Goal: Navigation & Orientation: Find specific page/section

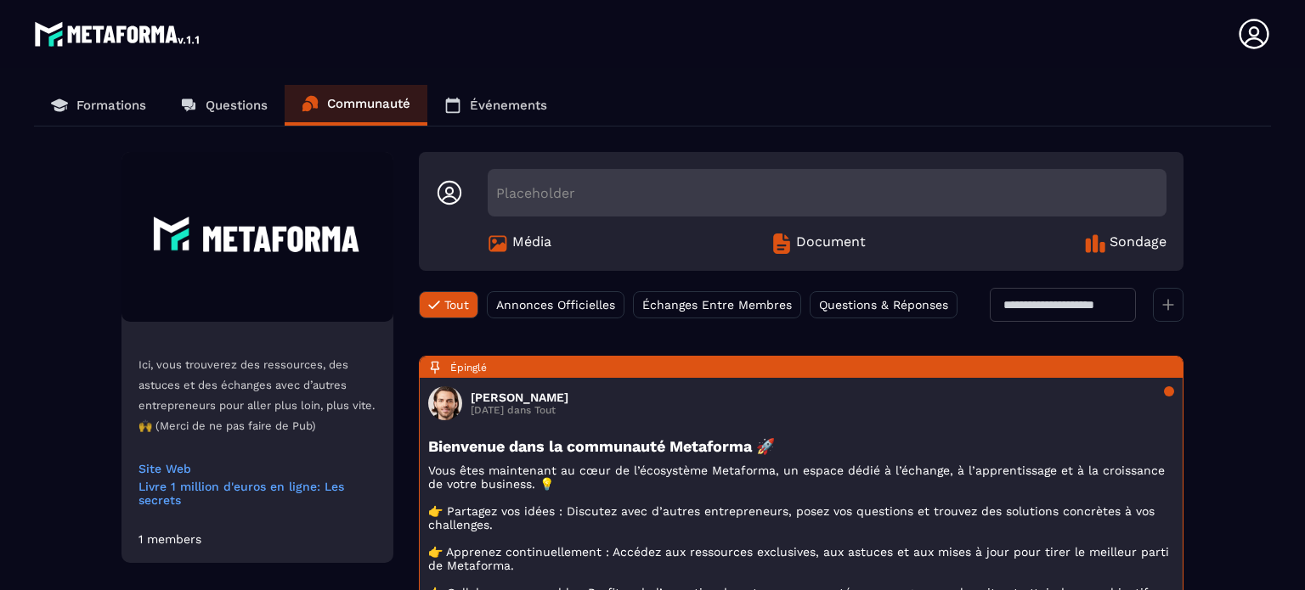
click at [126, 98] on p "Formations" at bounding box center [111, 105] width 70 height 15
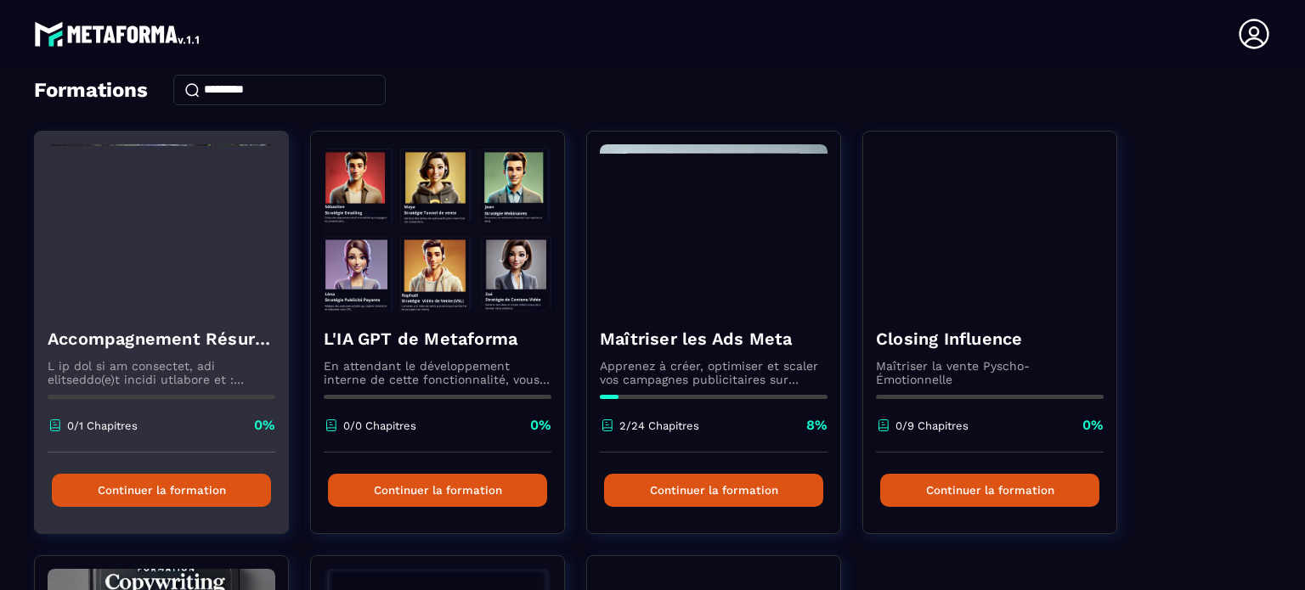
scroll to position [170, 0]
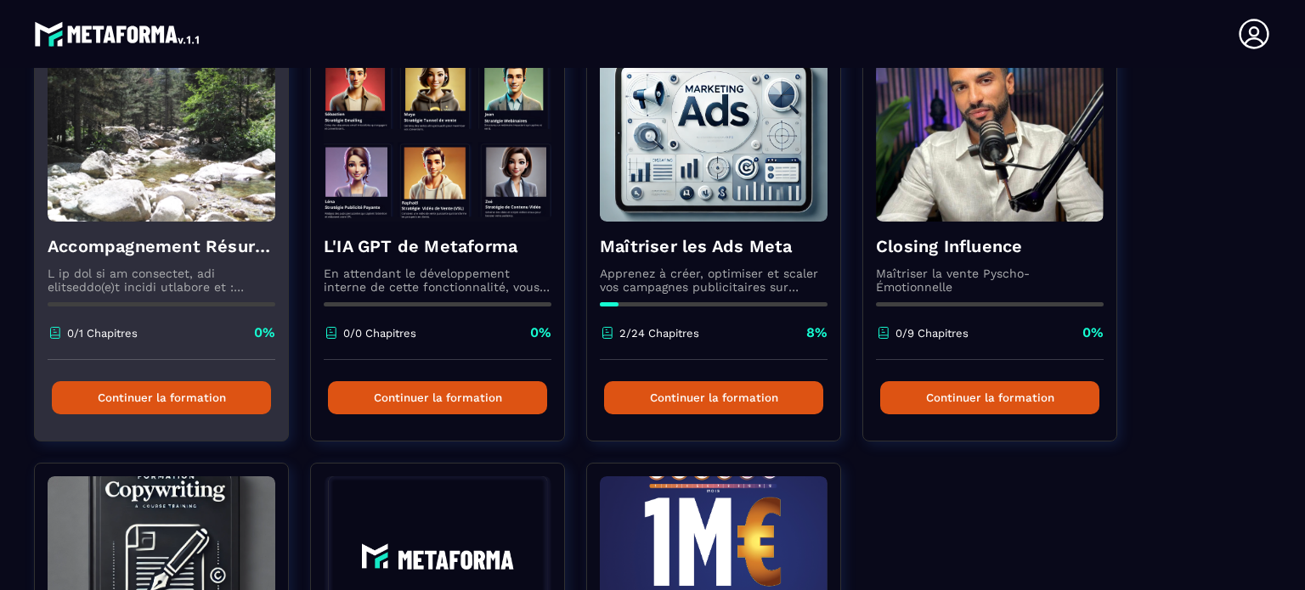
click at [155, 163] on img at bounding box center [162, 137] width 228 height 170
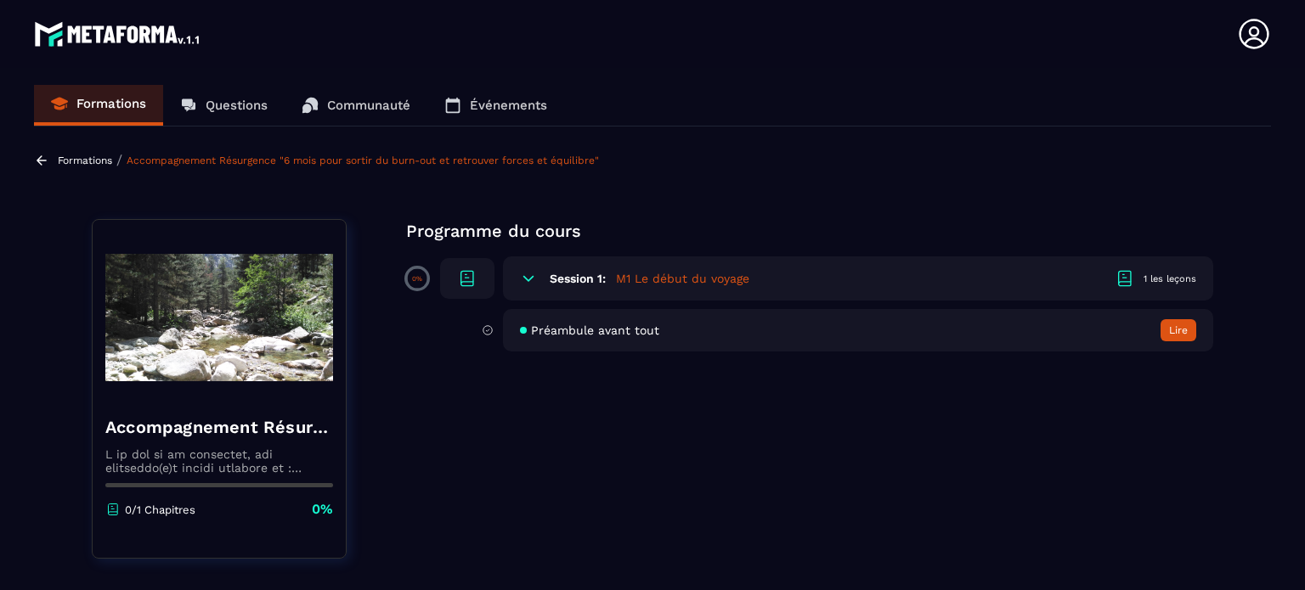
click at [80, 156] on p "Formations" at bounding box center [85, 161] width 54 height 12
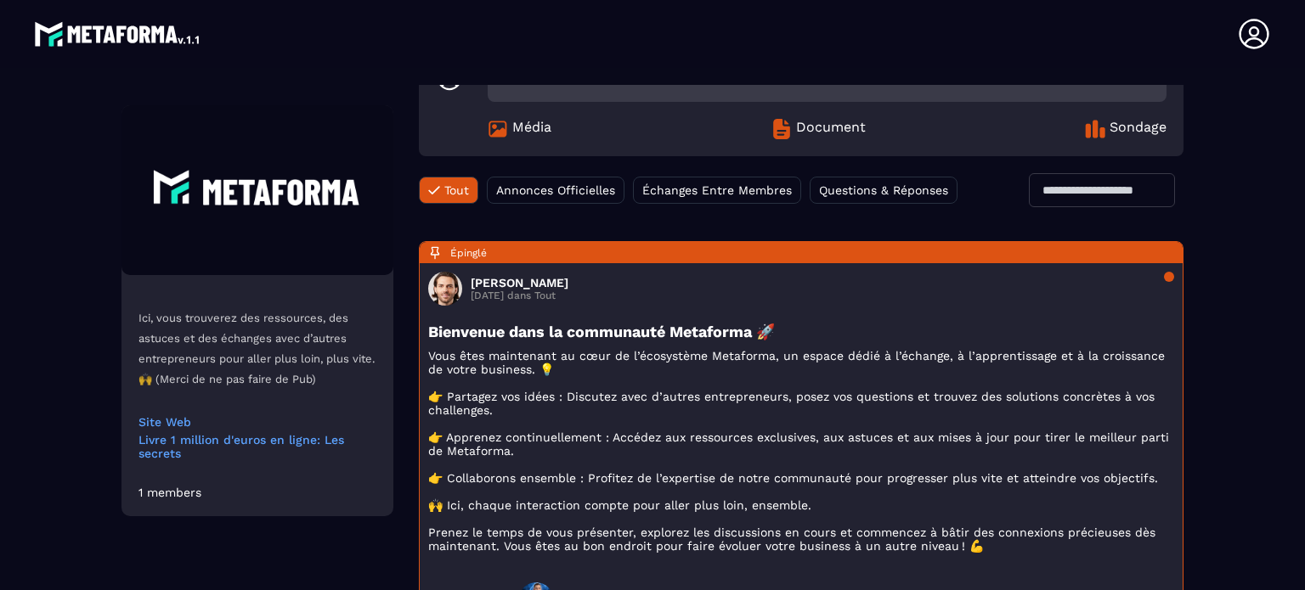
scroll to position [85, 0]
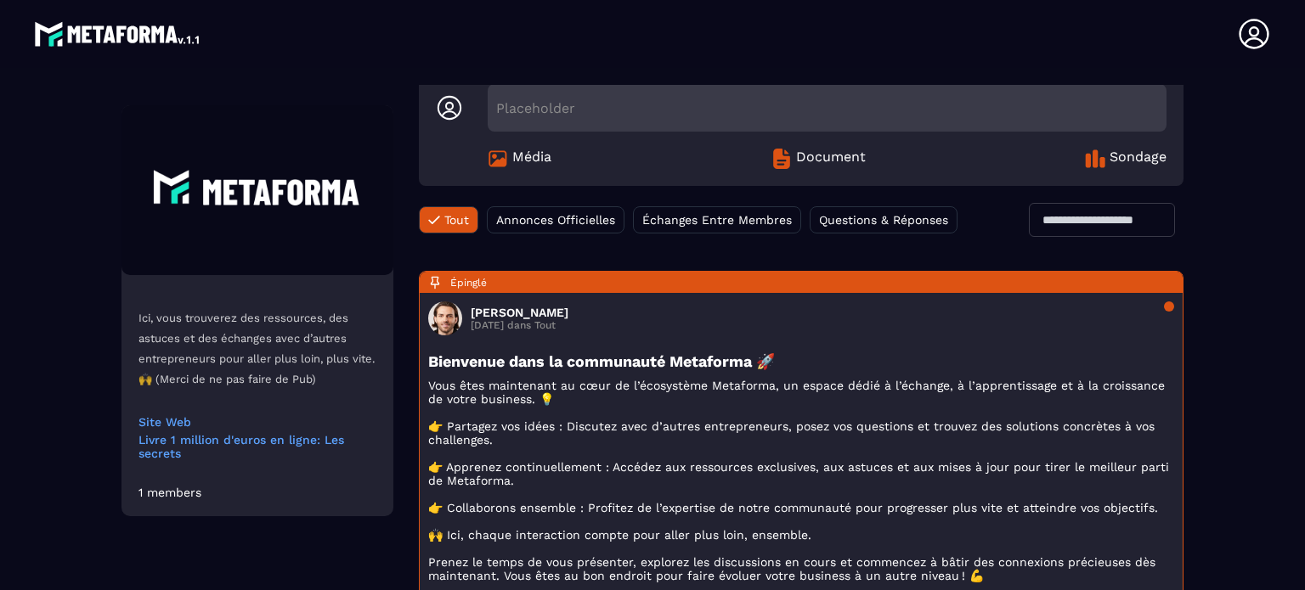
click at [1247, 32] on icon at bounding box center [1254, 34] width 34 height 34
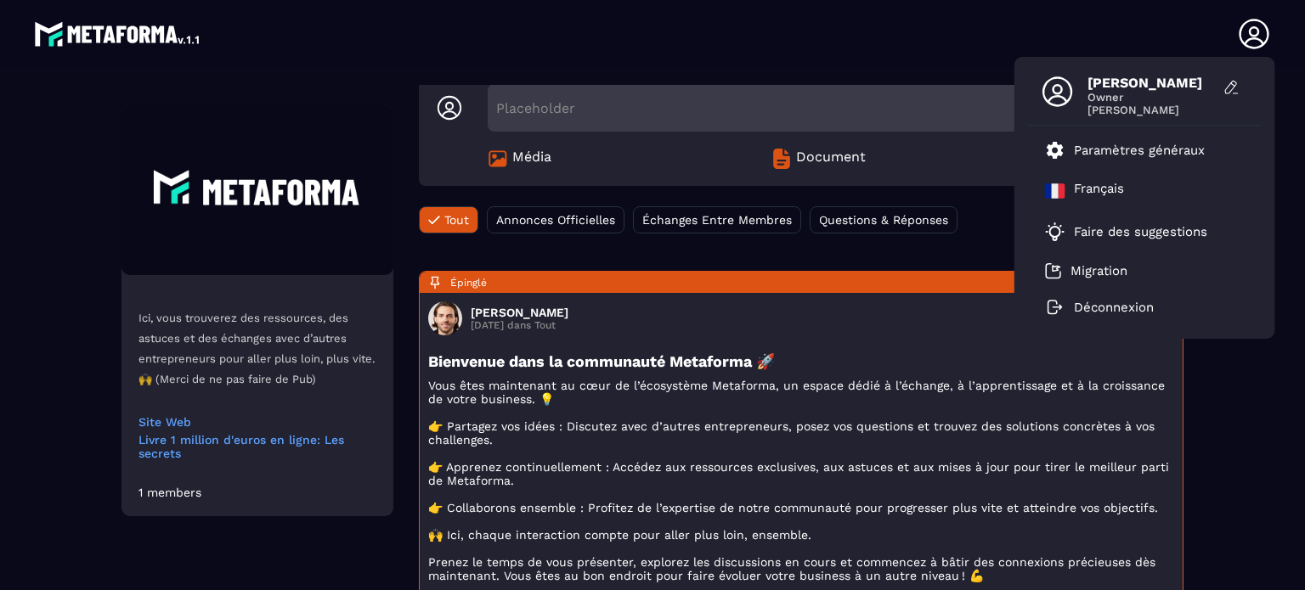
click at [211, 38] on header "[PERSON_NAME] Owner [PERSON_NAME] Paramètres généraux [DEMOGRAPHIC_DATA] Faire …" at bounding box center [652, 34] width 1305 height 68
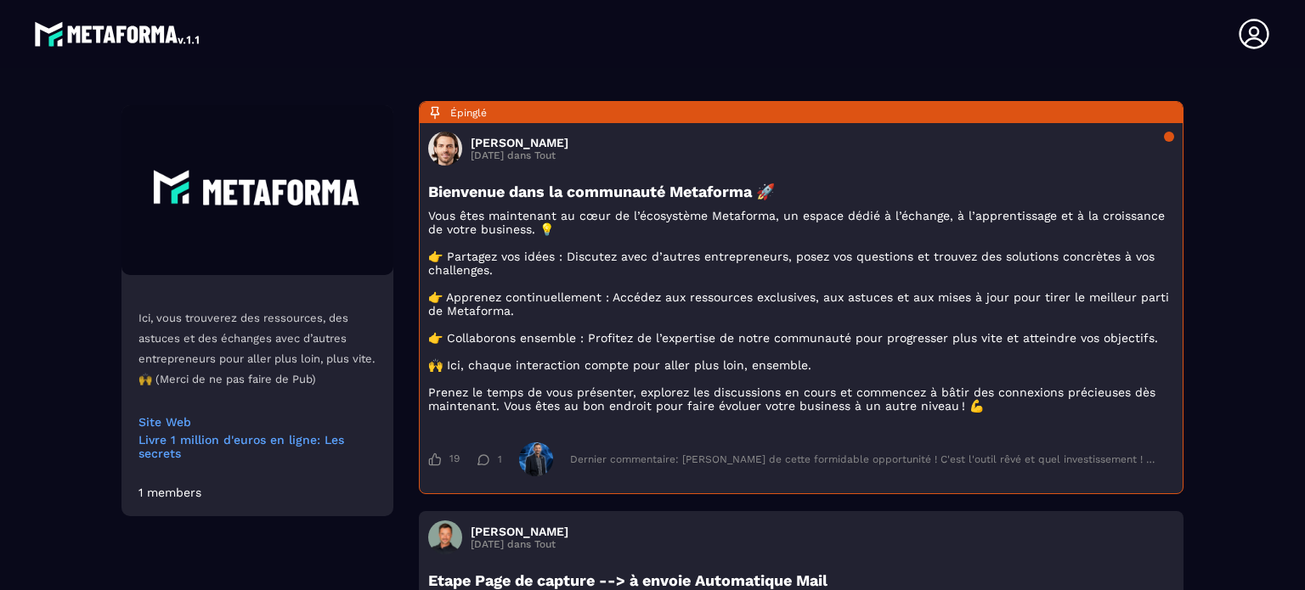
scroll to position [0, 0]
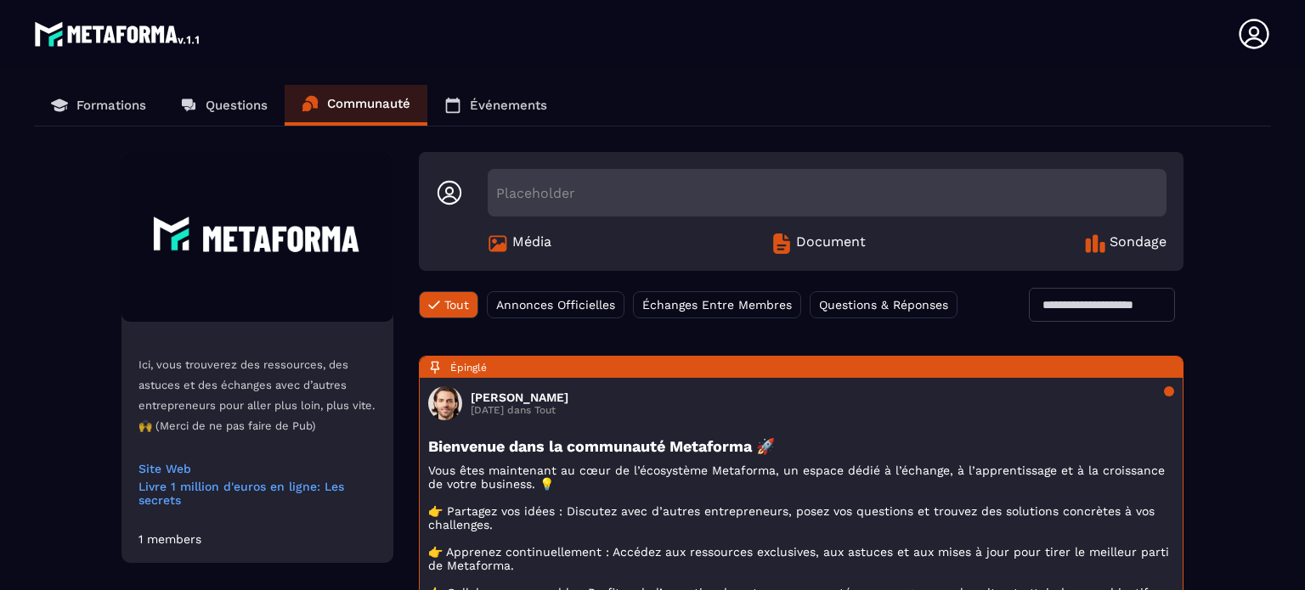
click at [122, 102] on p "Formations" at bounding box center [111, 105] width 70 height 15
